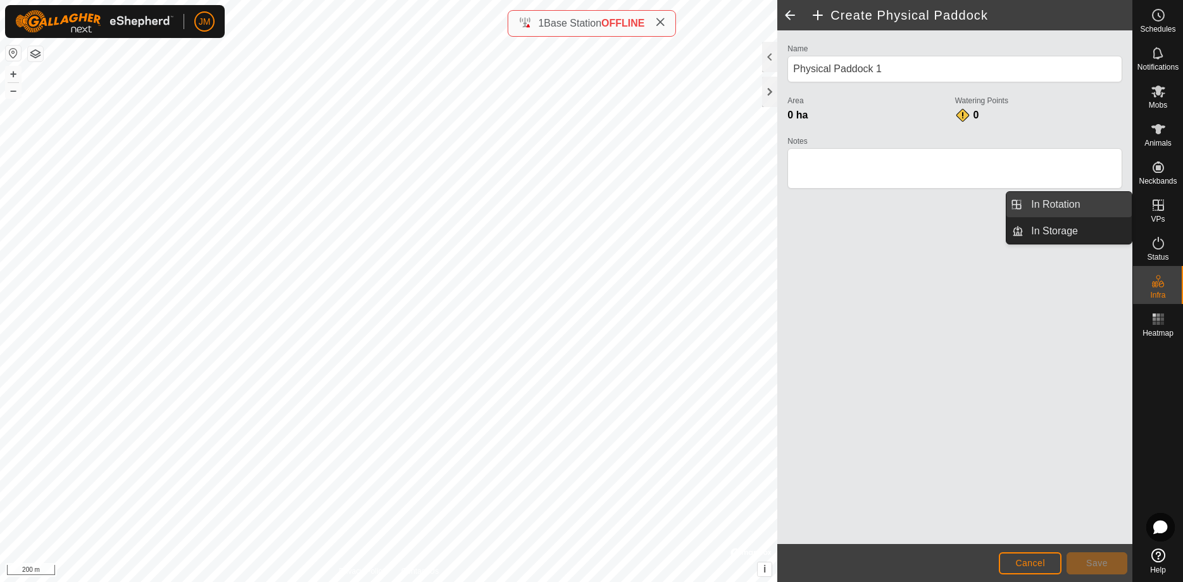
click at [1052, 202] on link "In Rotation" at bounding box center [1078, 204] width 108 height 25
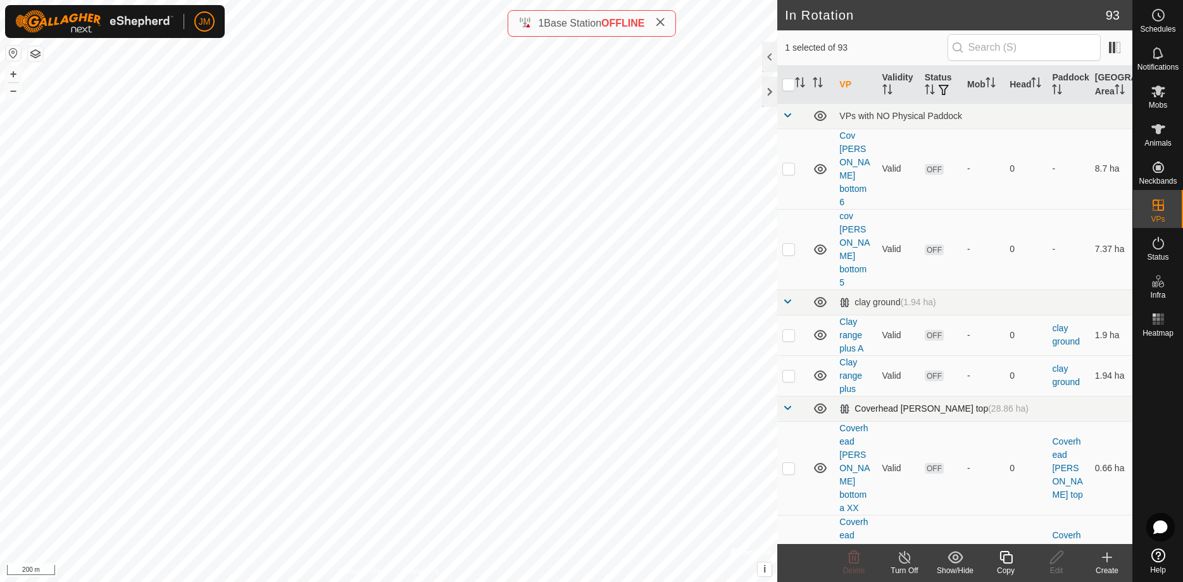
checkbox input "true"
click at [1007, 558] on icon at bounding box center [1007, 557] width 16 height 15
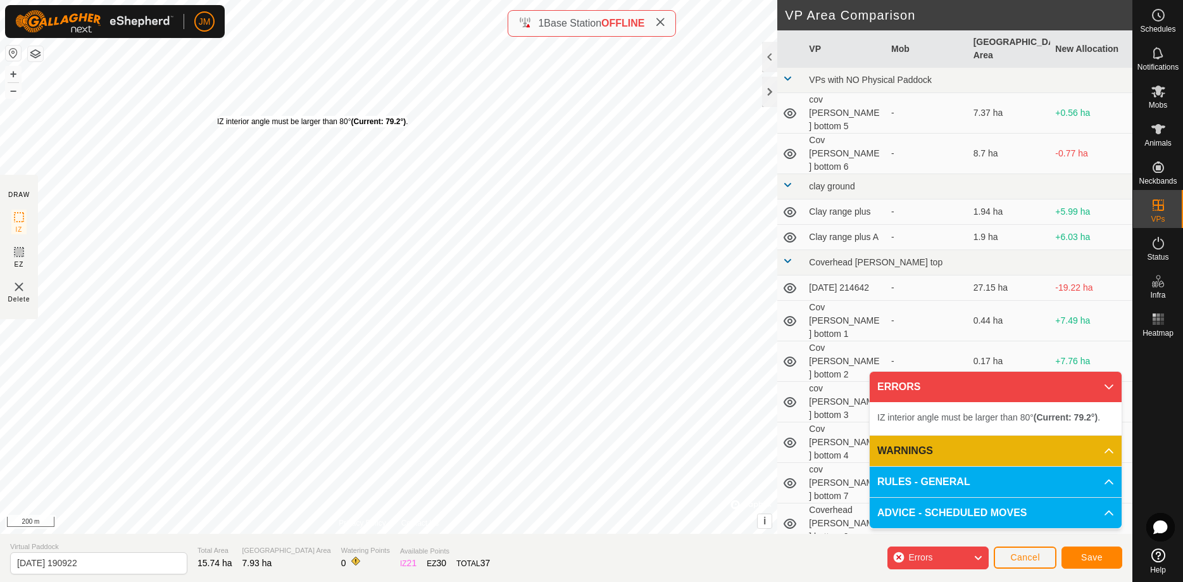
click at [217, 116] on div "IZ interior angle must be larger than 80° (Current: 79.2°) . + – ⇧ i © Mapbox ,…" at bounding box center [389, 267] width 778 height 534
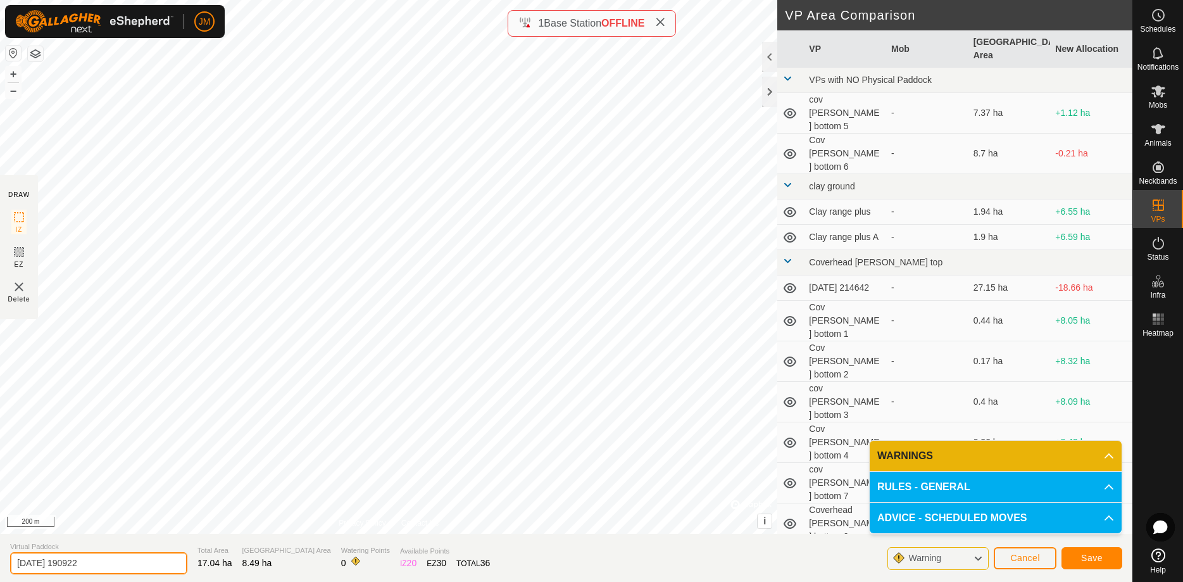
drag, startPoint x: 110, startPoint y: 561, endPoint x: 37, endPoint y: 576, distance: 74.4
click at [11, 557] on input "[DATE] 190922" at bounding box center [98, 563] width 177 height 22
type input "woodale fields move 4"
click at [1088, 557] on span "Save" at bounding box center [1092, 558] width 22 height 10
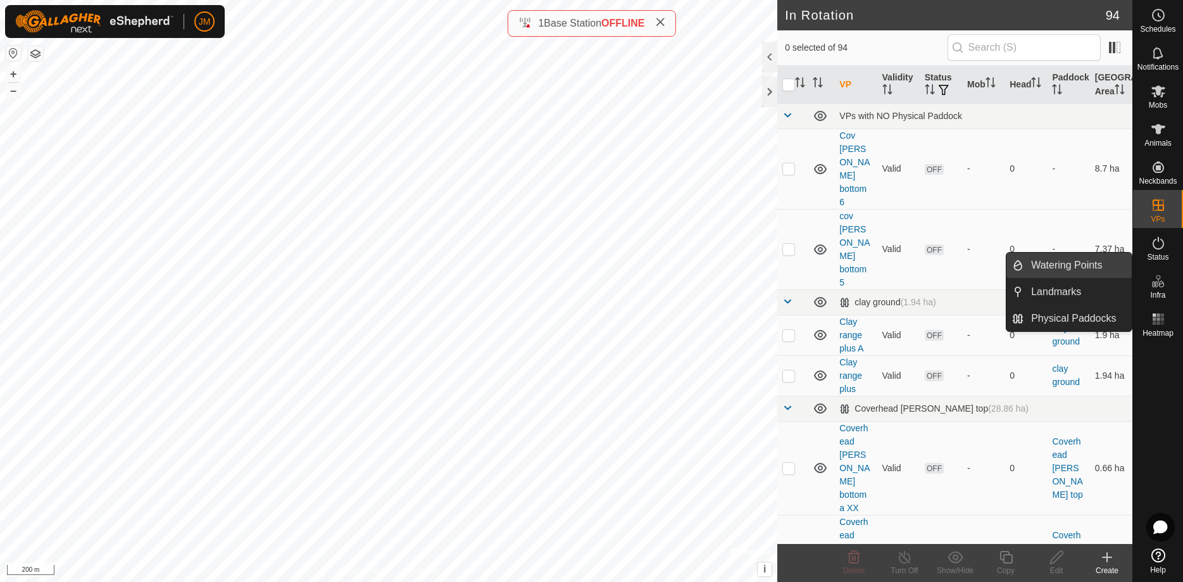
click at [1071, 268] on link "Watering Points" at bounding box center [1078, 265] width 108 height 25
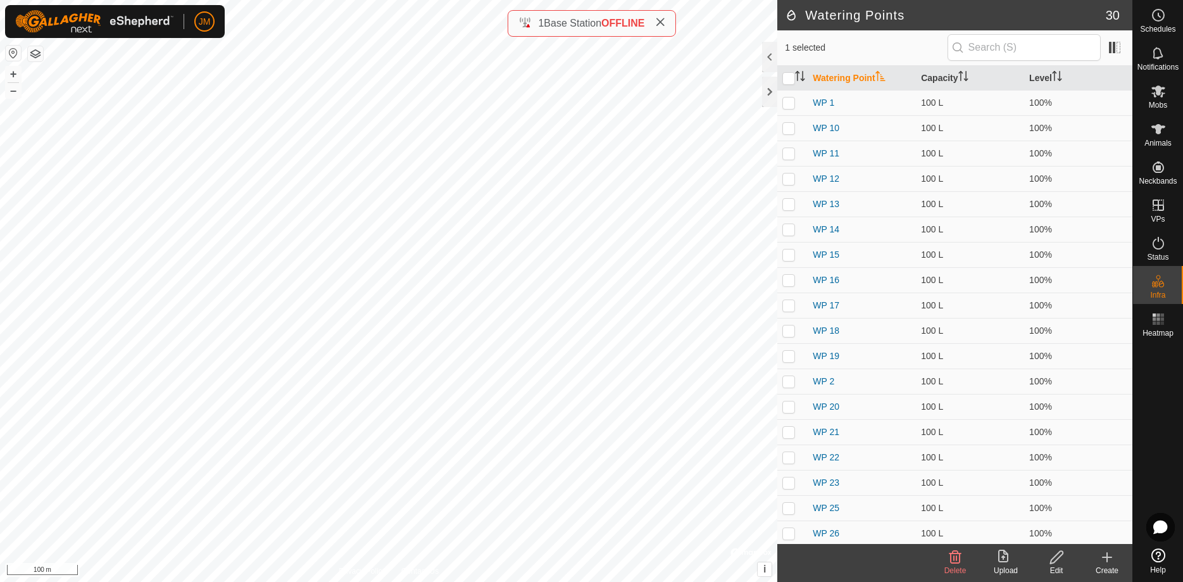
click at [1107, 558] on icon at bounding box center [1107, 557] width 0 height 9
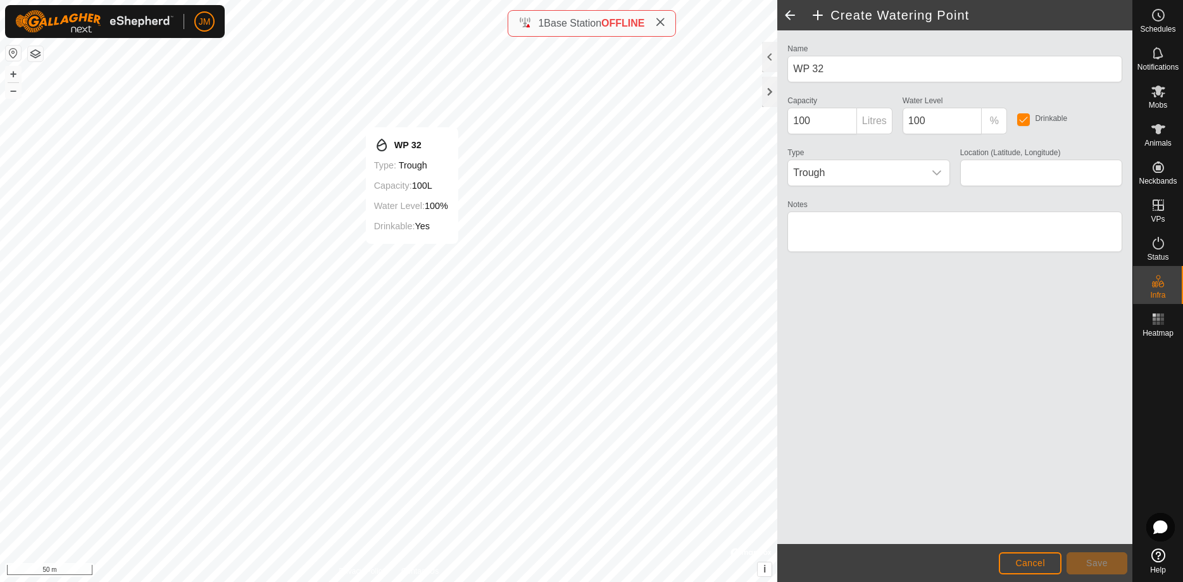
type input "54.216795, -1.981846"
click at [1090, 560] on span "Save" at bounding box center [1098, 563] width 22 height 10
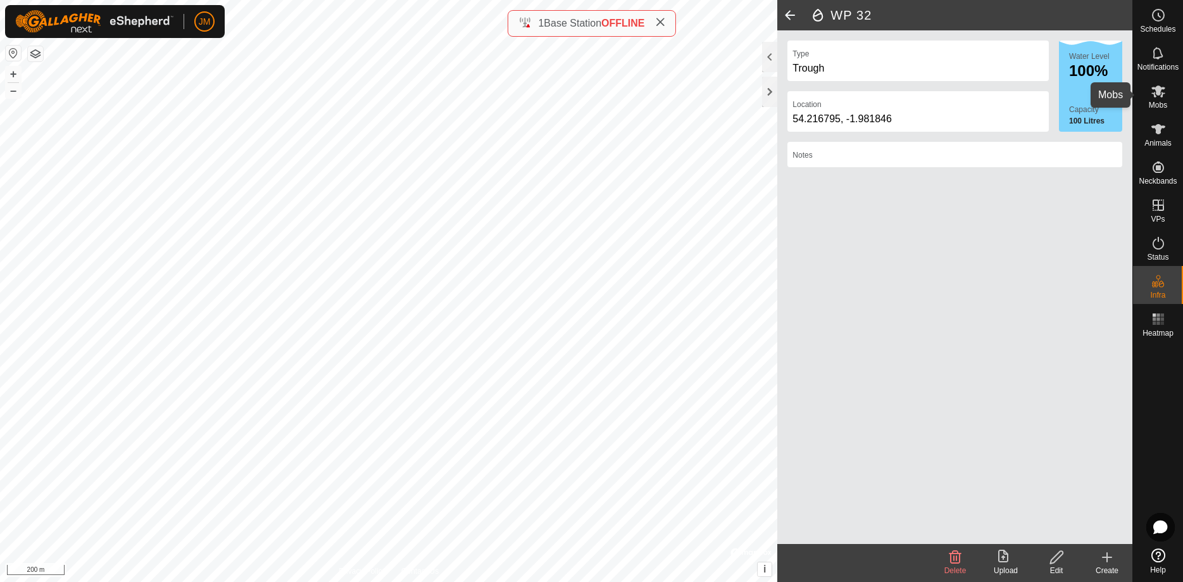
click at [1159, 104] on span "Mobs" at bounding box center [1158, 105] width 18 height 8
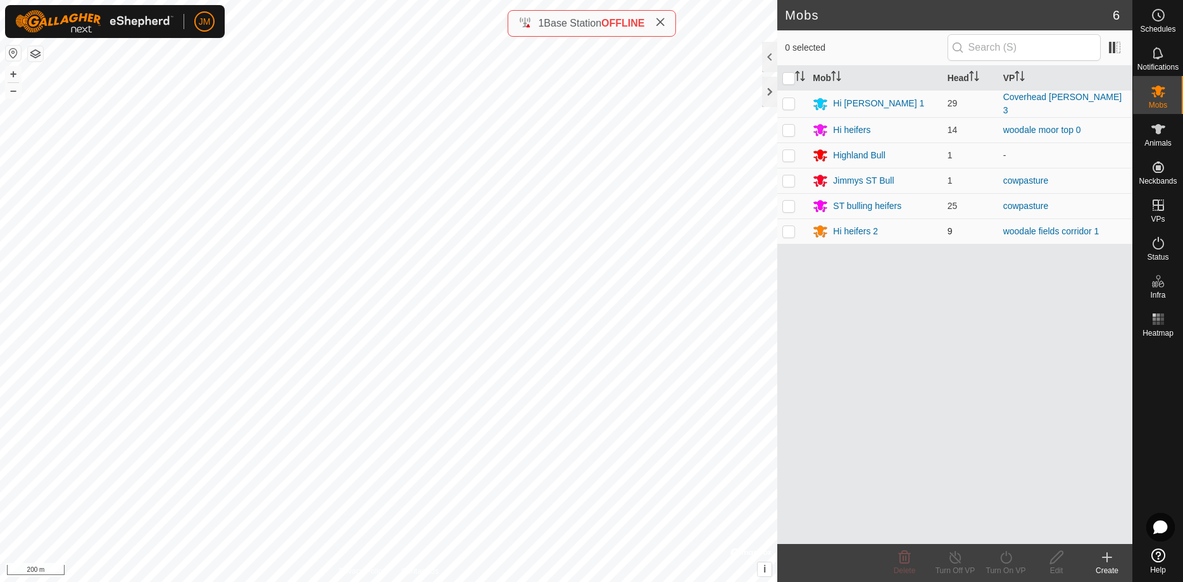
click at [790, 232] on p-checkbox at bounding box center [789, 231] width 13 height 10
checkbox input "true"
click at [1008, 560] on icon at bounding box center [1007, 557] width 16 height 15
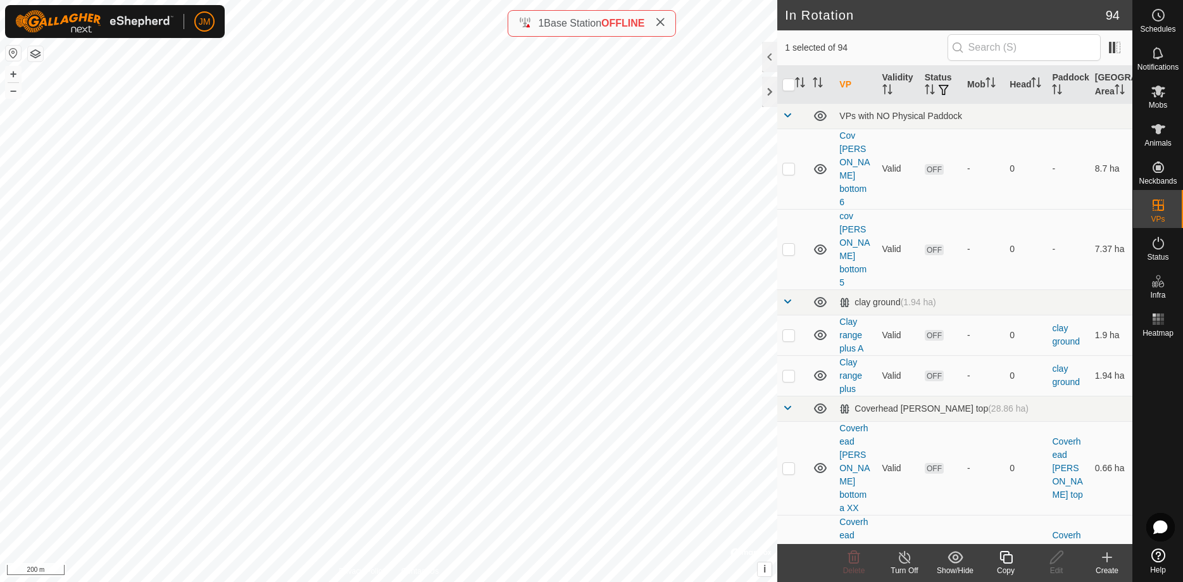
checkbox input "true"
checkbox input "false"
click at [1161, 98] on icon at bounding box center [1158, 91] width 15 height 15
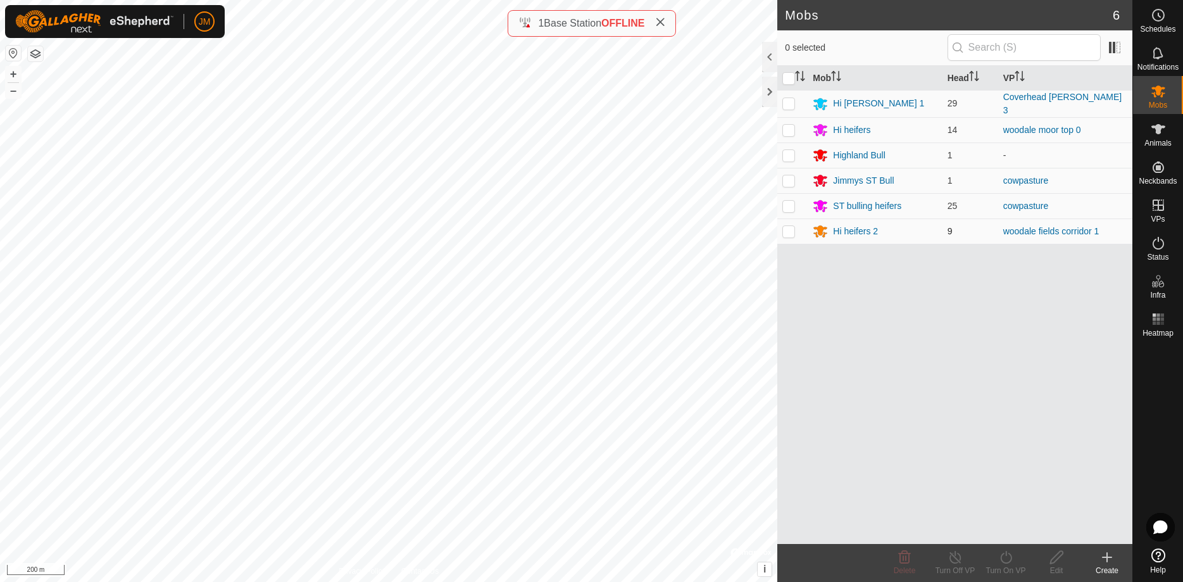
click at [793, 230] on p-checkbox at bounding box center [789, 231] width 13 height 10
checkbox input "true"
click at [1006, 554] on icon at bounding box center [1007, 557] width 16 height 15
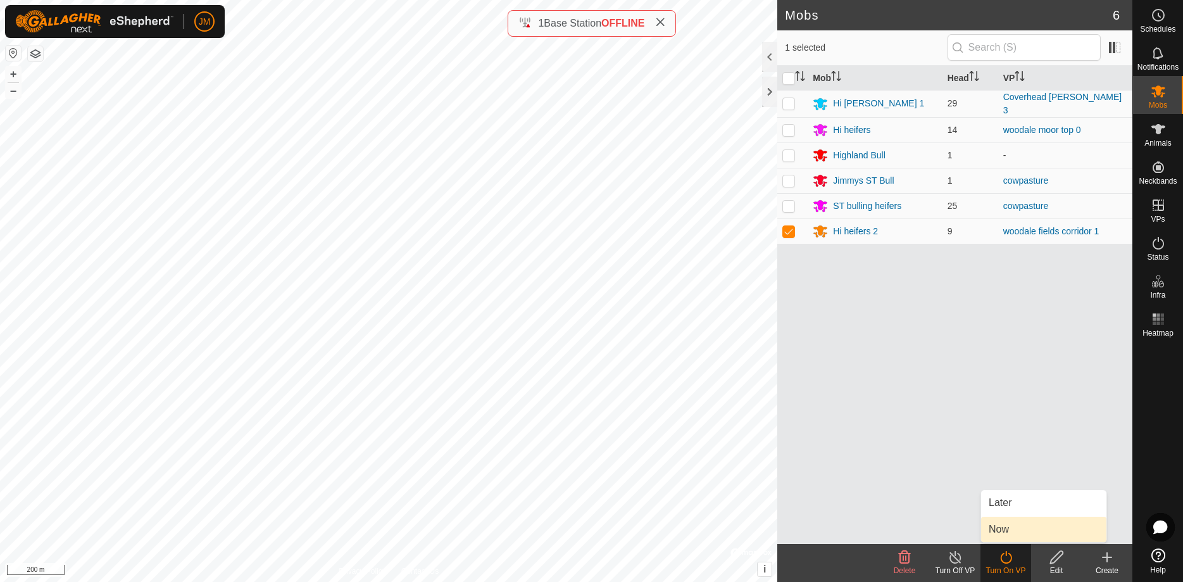
click at [1004, 528] on link "Now" at bounding box center [1043, 529] width 125 height 25
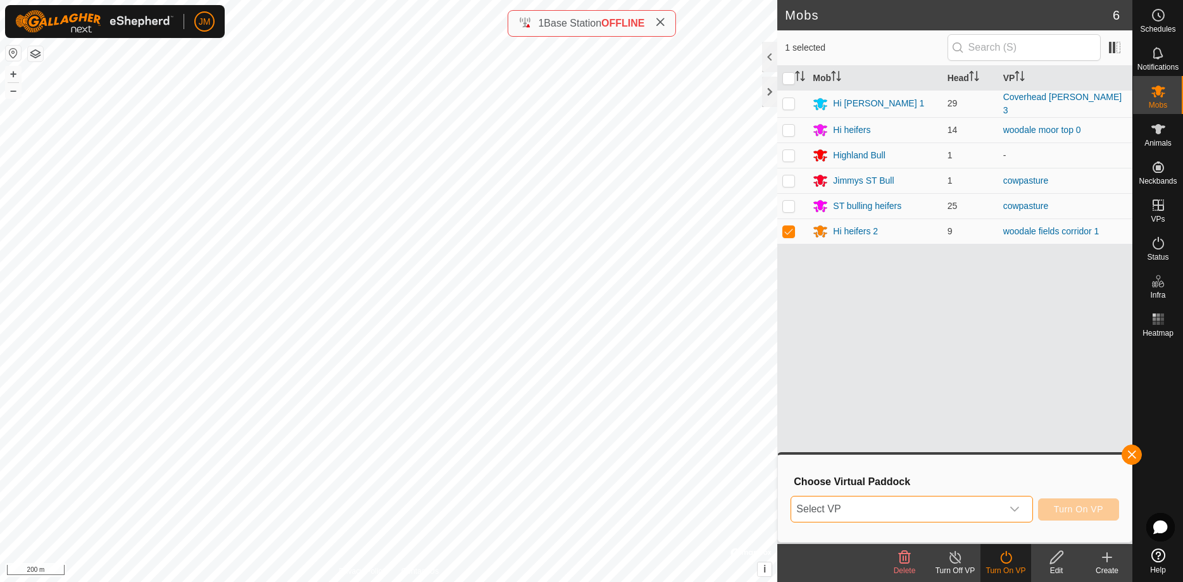
click at [904, 508] on span "Select VP" at bounding box center [896, 508] width 210 height 25
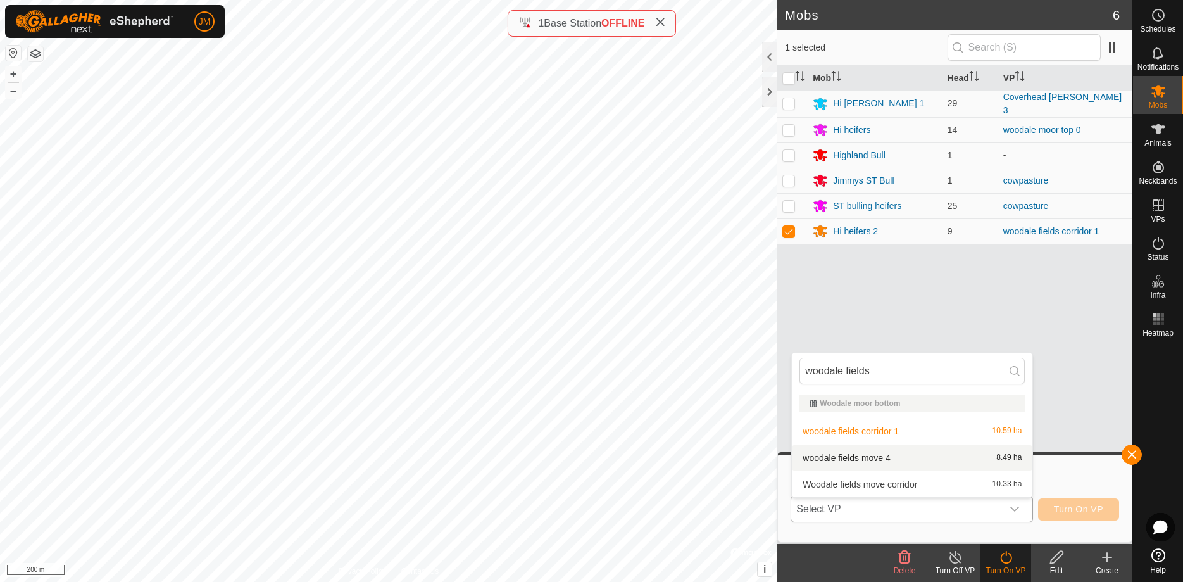
type input "woodale fields"
click at [868, 460] on li "woodale fields move 4 8.49 ha" at bounding box center [912, 457] width 241 height 25
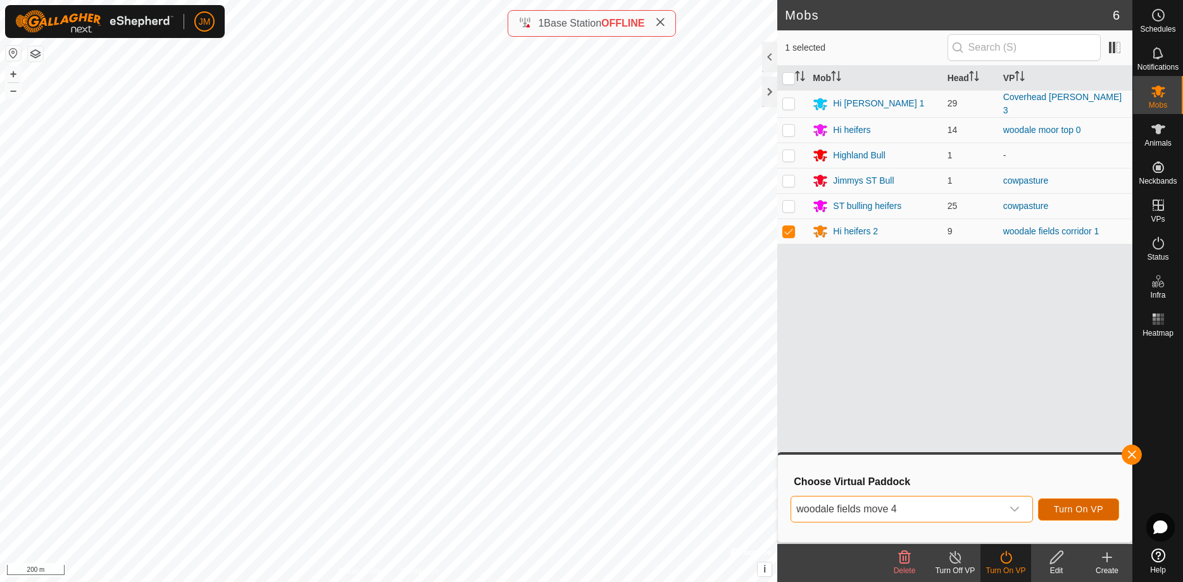
click at [1082, 509] on span "Turn On VP" at bounding box center [1078, 509] width 49 height 10
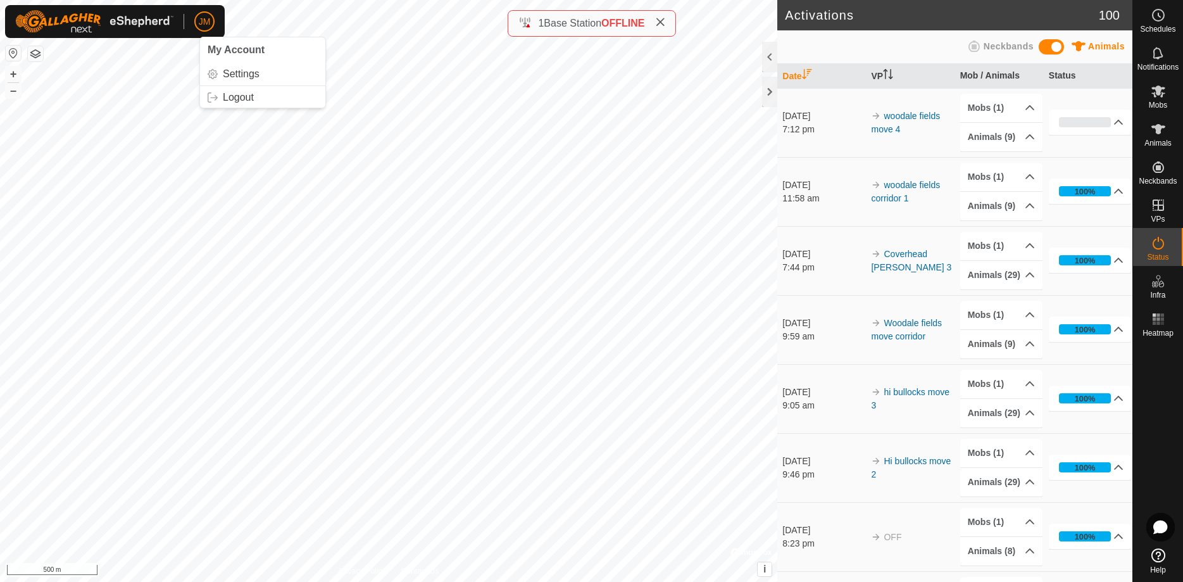
click at [205, 25] on span "JM" at bounding box center [205, 21] width 12 height 13
click at [229, 96] on link "Logout" at bounding box center [262, 97] width 125 height 20
